Goal: Task Accomplishment & Management: Manage account settings

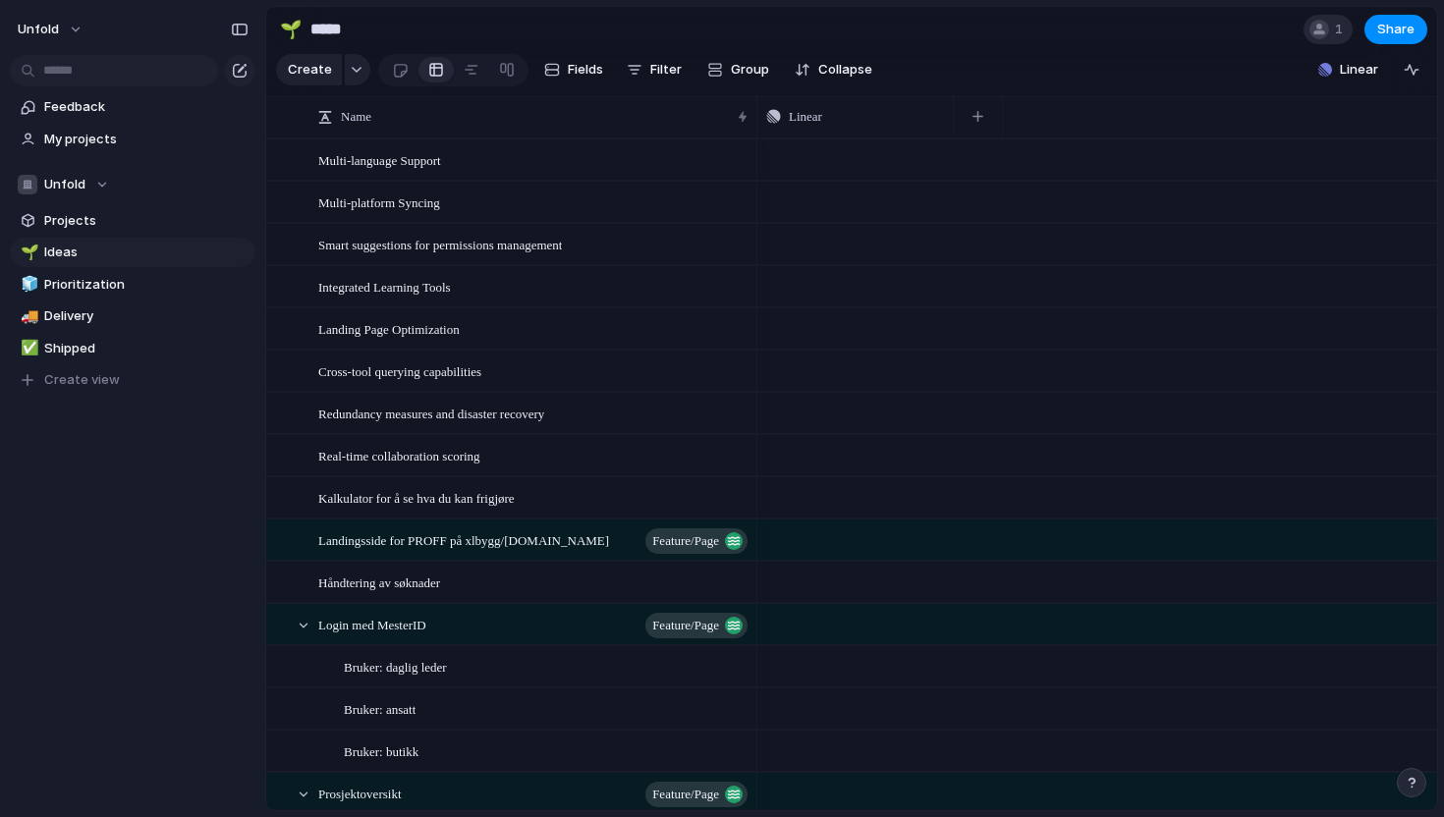
click at [1320, 27] on div at bounding box center [1319, 30] width 20 height 20
click at [1325, 29] on div "Seen by [PERSON_NAME]" at bounding box center [722, 408] width 1444 height 817
click at [94, 177] on div "Unfold" at bounding box center [63, 185] width 91 height 20
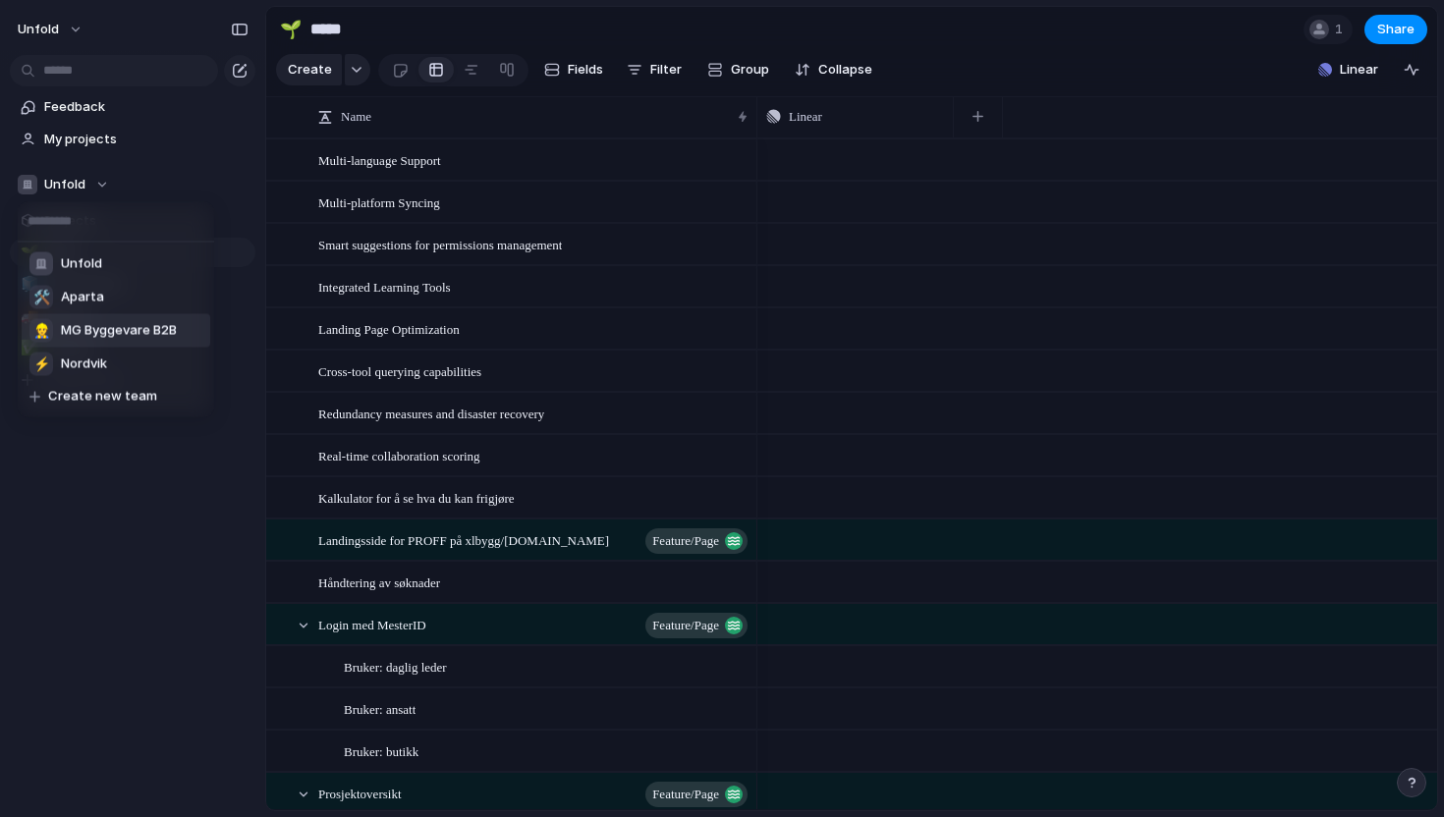
click at [97, 336] on span "MG Byggevare B2B" at bounding box center [119, 331] width 116 height 20
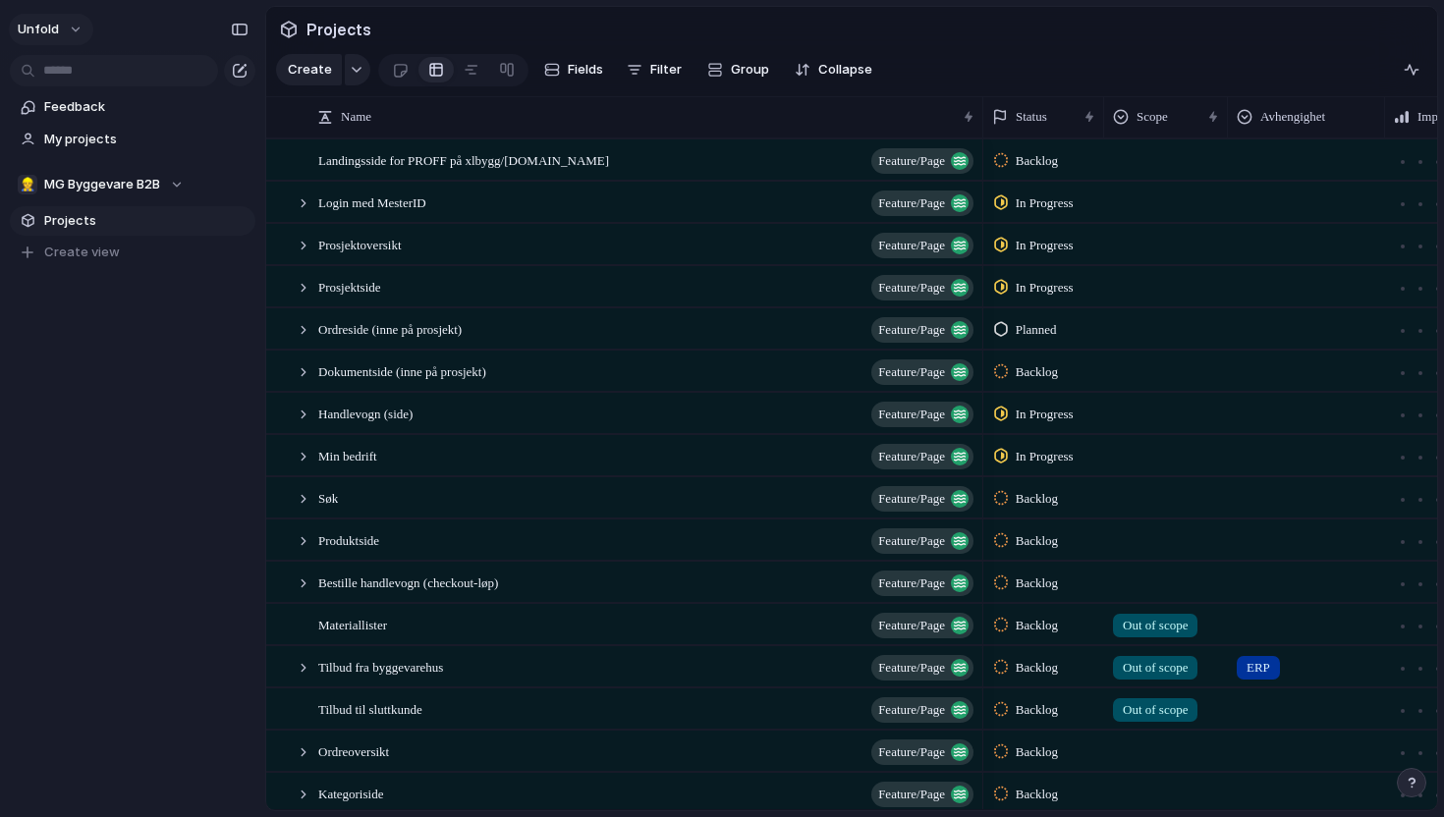
click at [71, 22] on button "Unfold" at bounding box center [51, 29] width 84 height 31
click at [78, 107] on span "Invite members" at bounding box center [92, 105] width 94 height 20
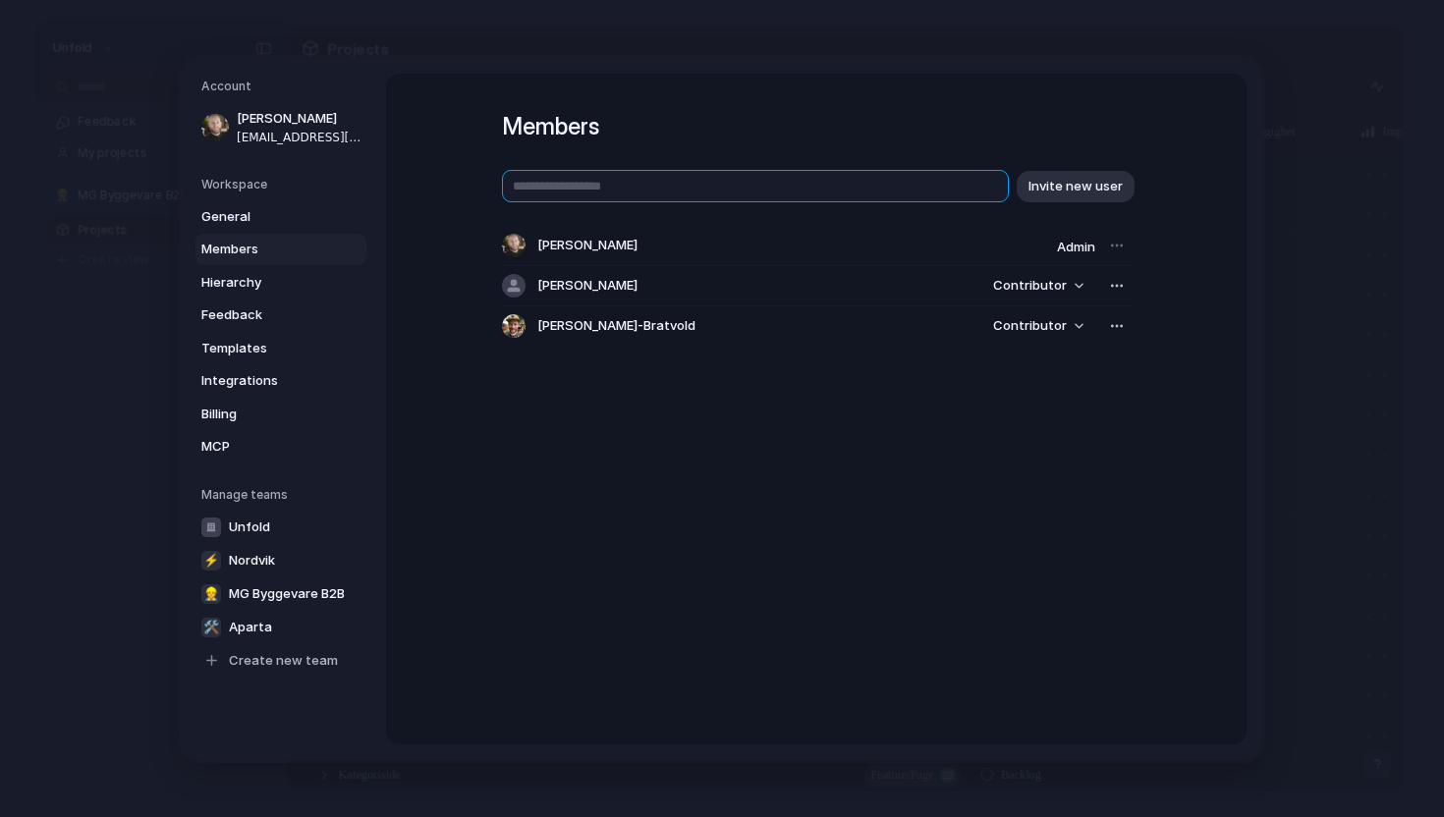
click at [628, 187] on input "text" at bounding box center [755, 186] width 507 height 32
type input "**********"
click at [1085, 189] on span "Invite new user" at bounding box center [1075, 186] width 94 height 20
